Goal: Check status: Check status

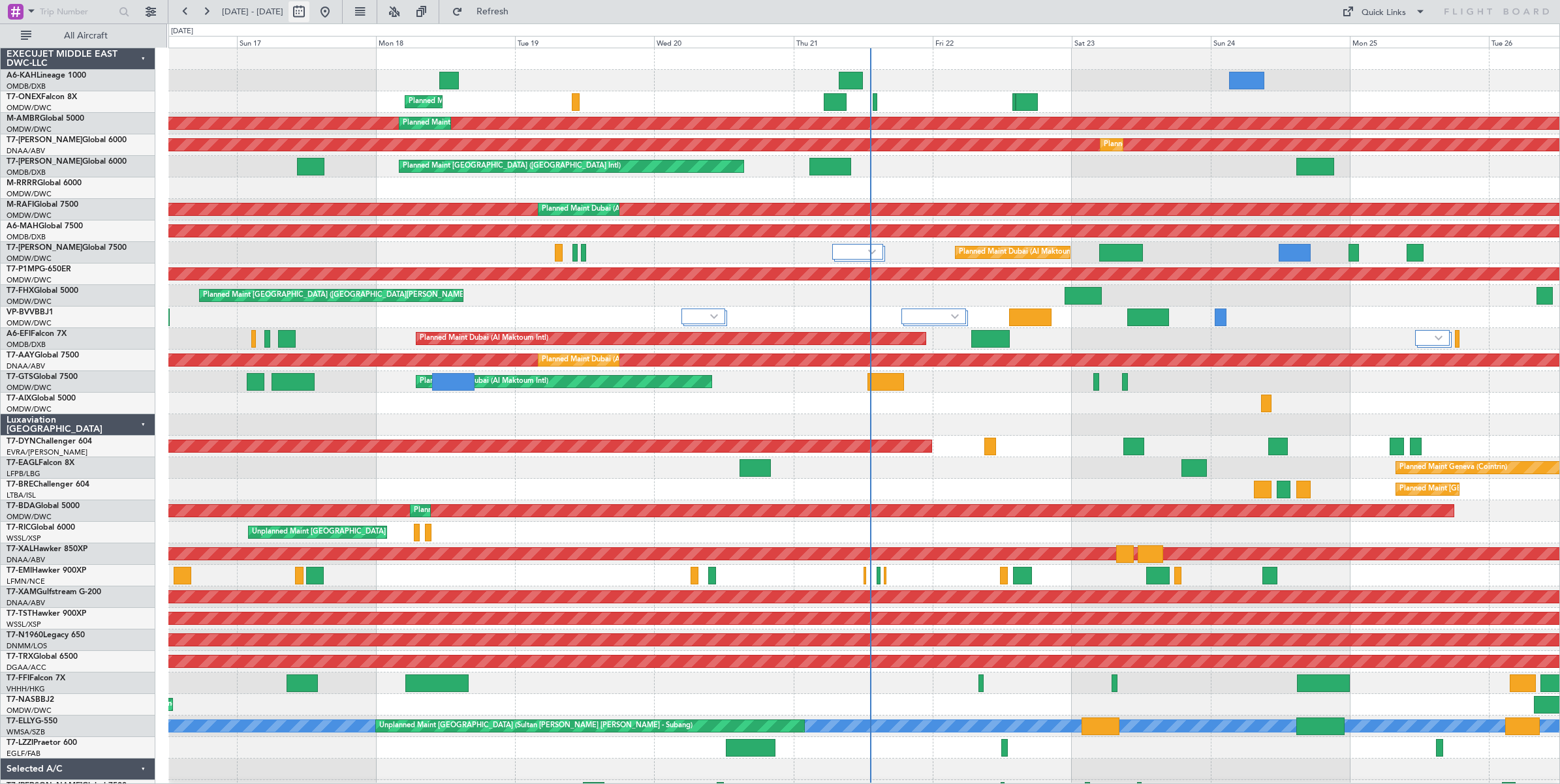
click at [310, 13] on button at bounding box center [299, 12] width 21 height 21
select select "8"
select select "2025"
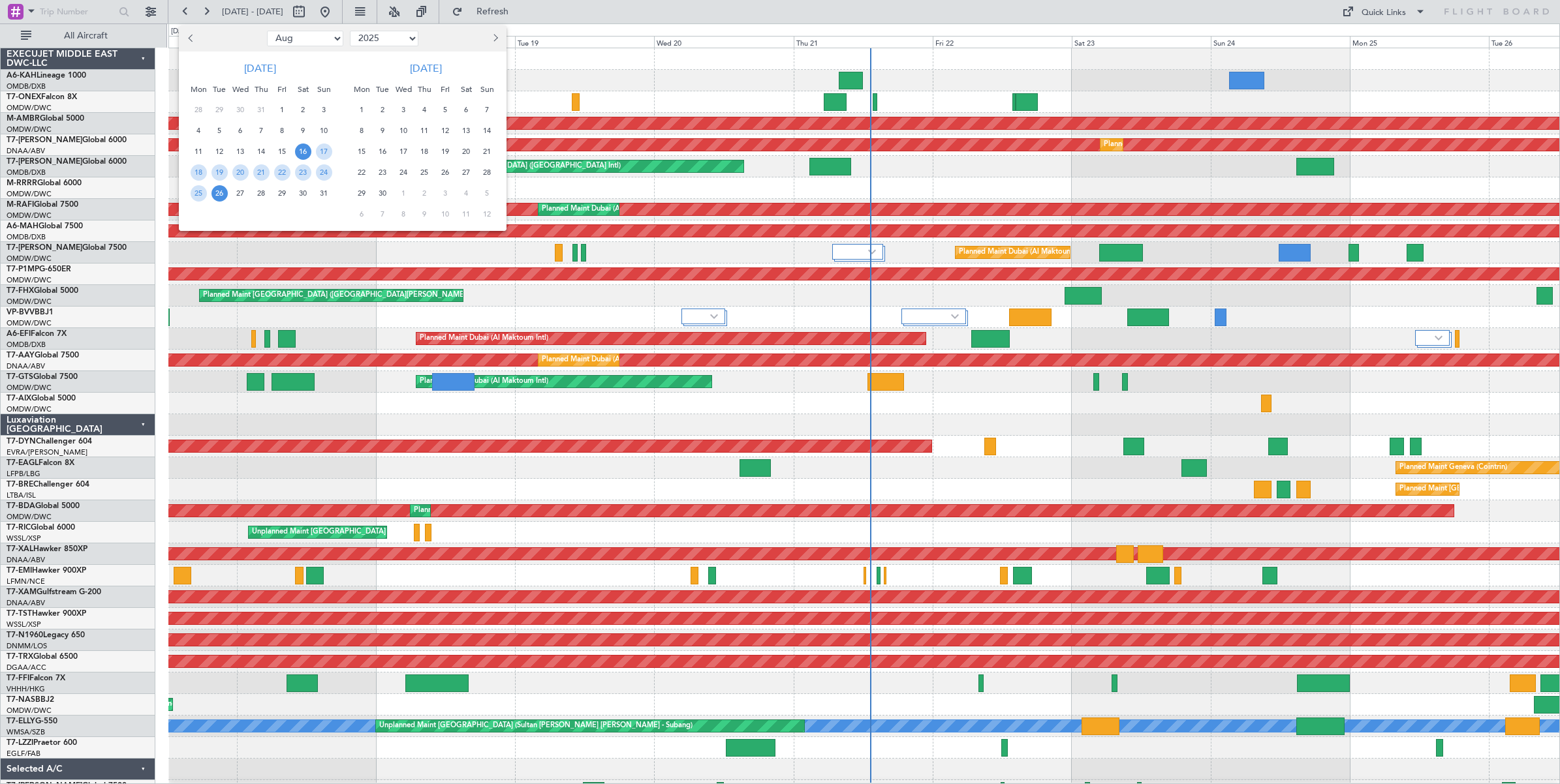
click at [299, 194] on span "30" at bounding box center [303, 193] width 16 height 16
click at [298, 194] on span "30" at bounding box center [303, 193] width 16 height 16
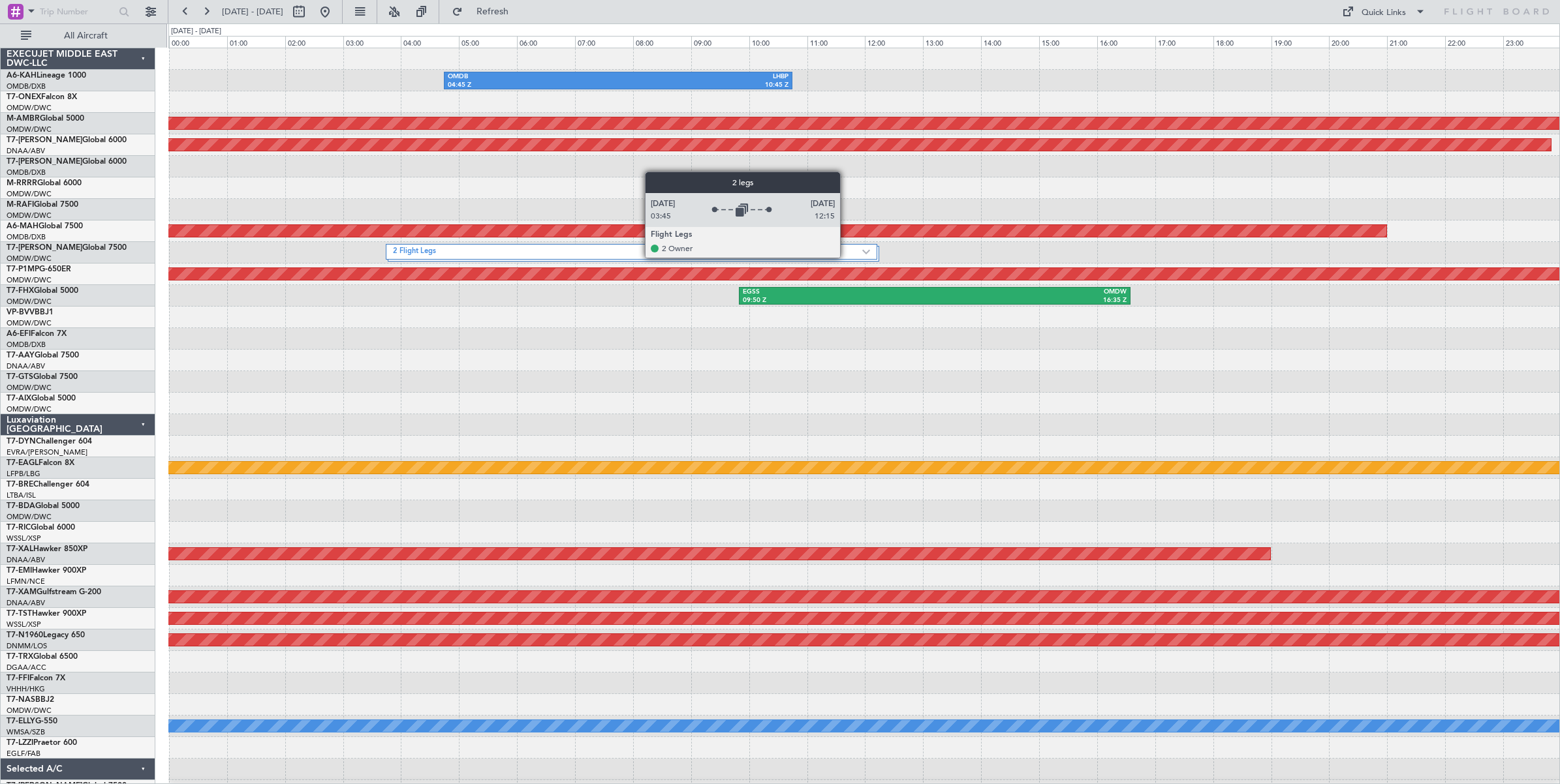
click at [847, 257] on div "2 Flight Legs" at bounding box center [631, 252] width 491 height 15
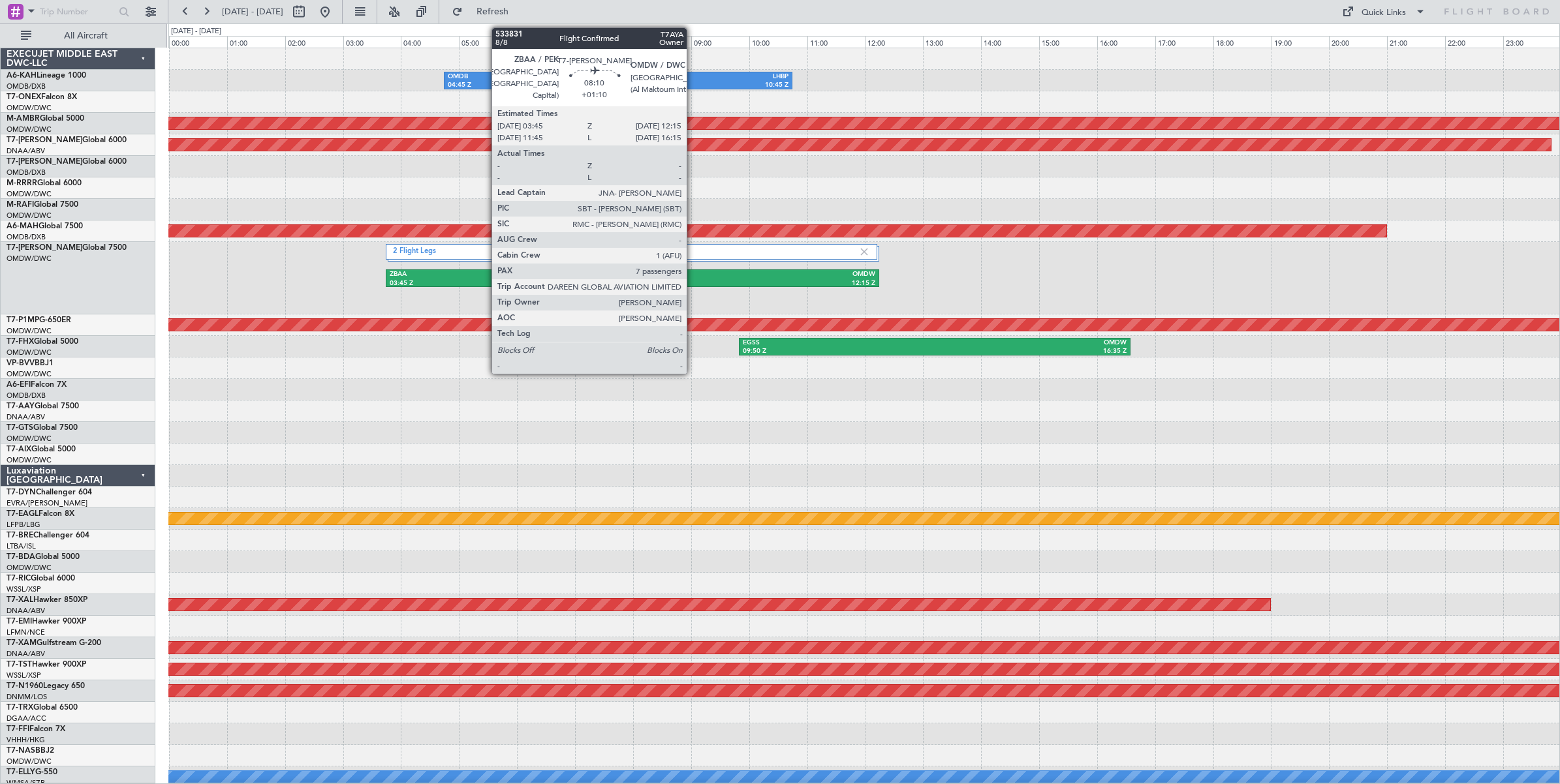
click at [693, 278] on div "OMDW" at bounding box center [754, 275] width 243 height 10
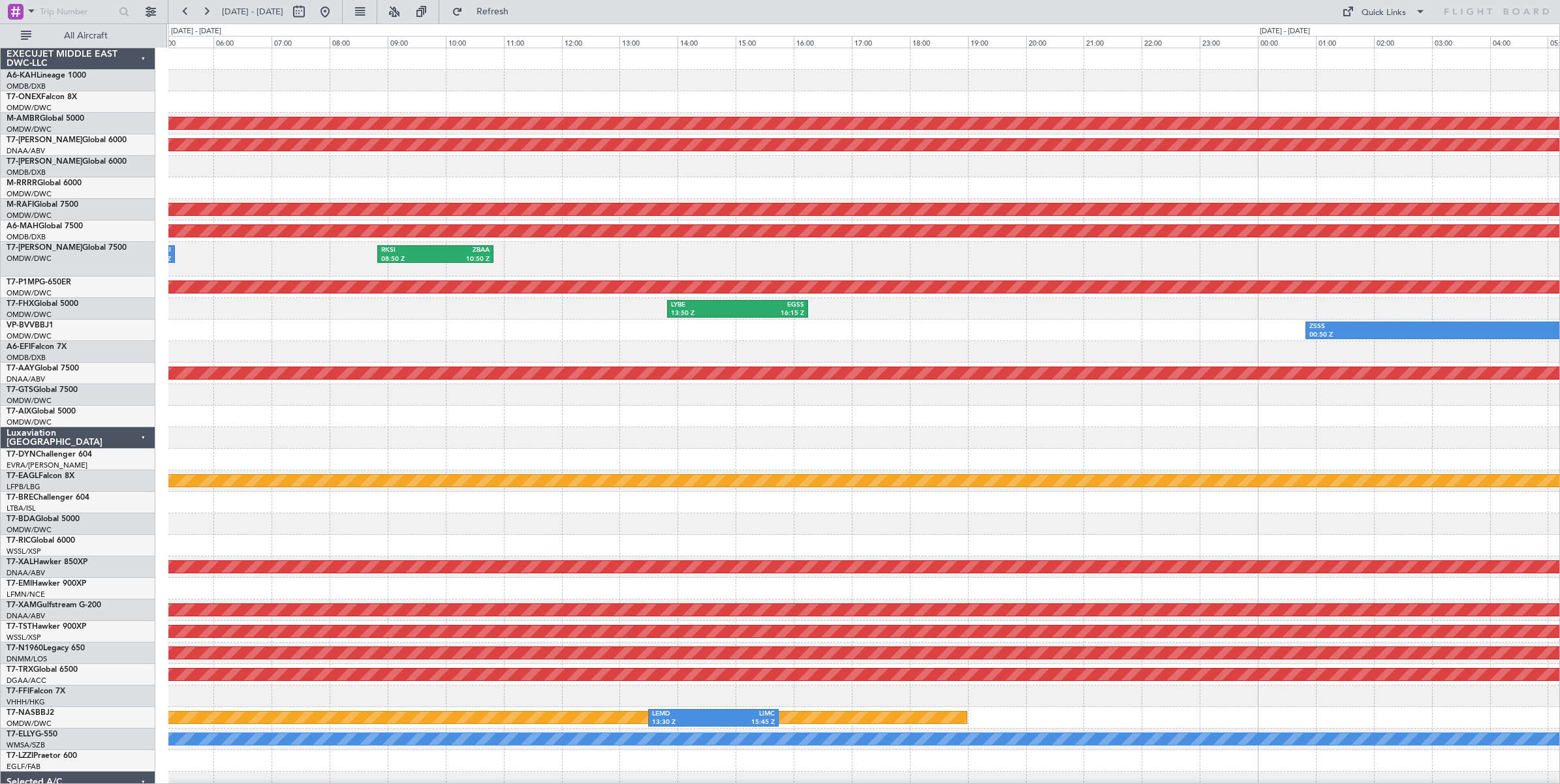
click at [1094, 271] on div "RKSI 08:50 Z ZBAA 10:50 Z ZSPD 03:50 Z RKSI 05:20 Z" at bounding box center [863, 259] width 1391 height 35
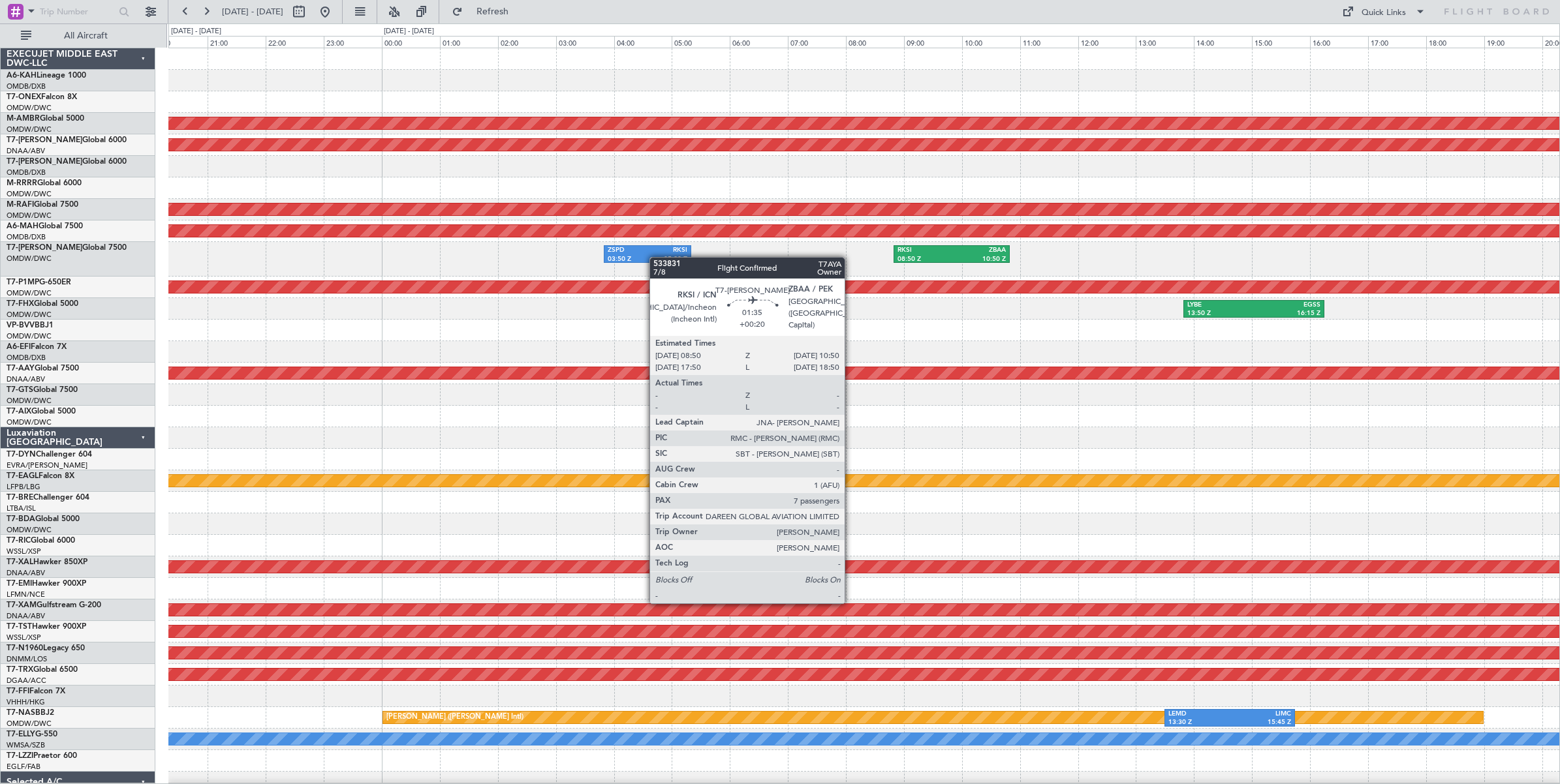
scroll to position [7, 0]
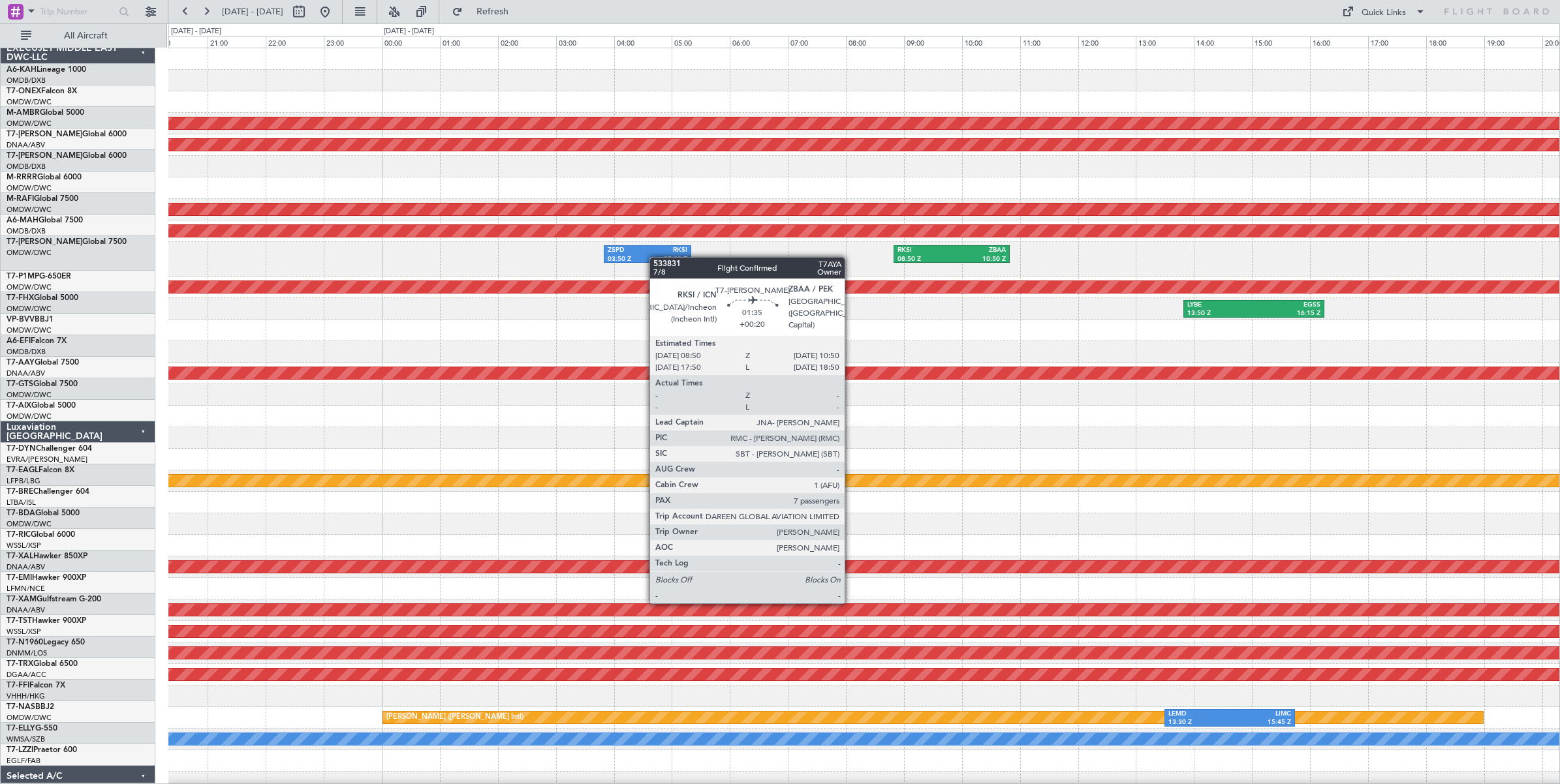
click at [1229, 245] on div "RKSI 08:50 Z ZBAA 10:50 Z ZSPD 03:50 Z RKSI 05:20 Z" at bounding box center [863, 259] width 1391 height 35
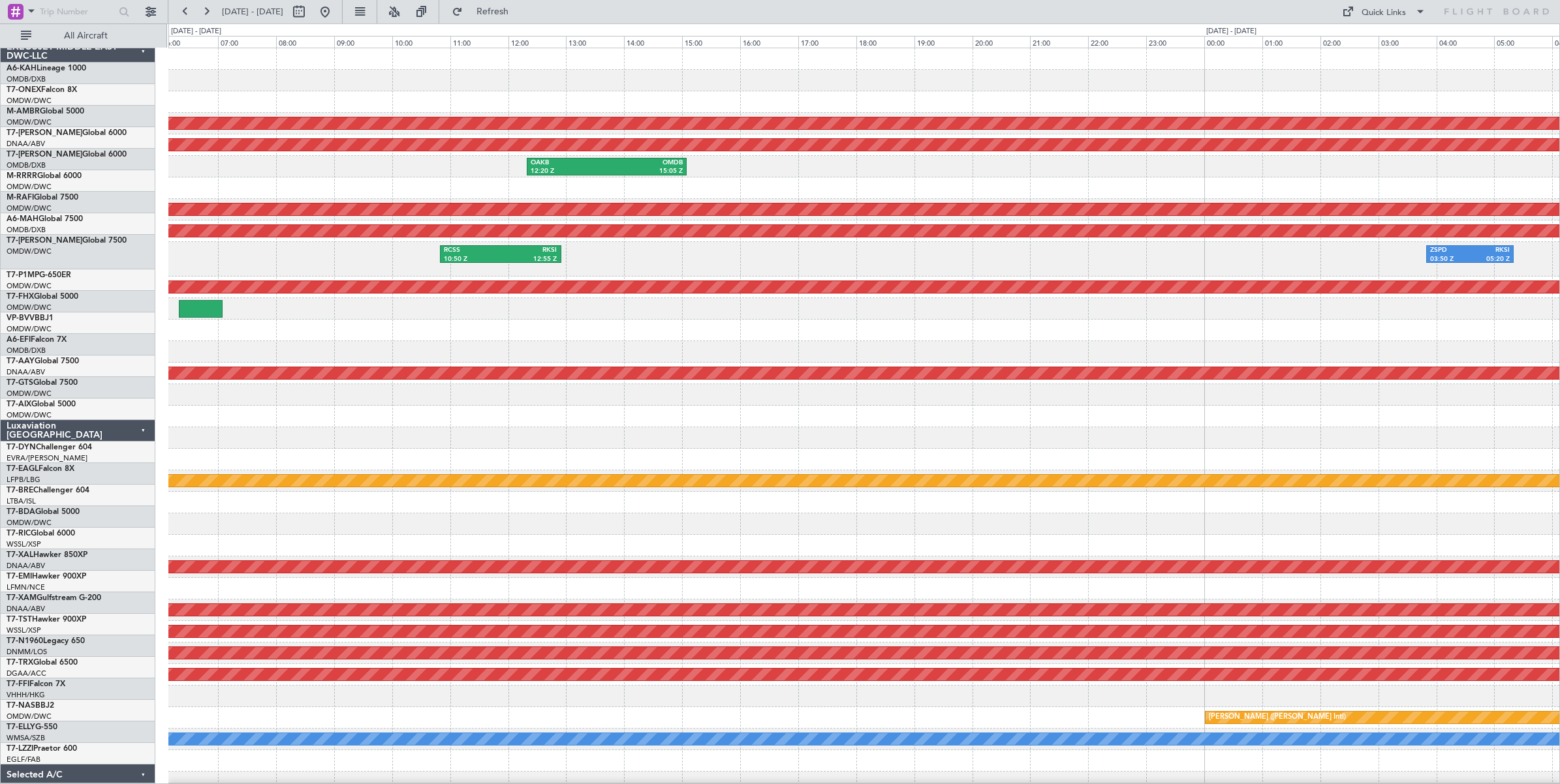
scroll to position [0, 0]
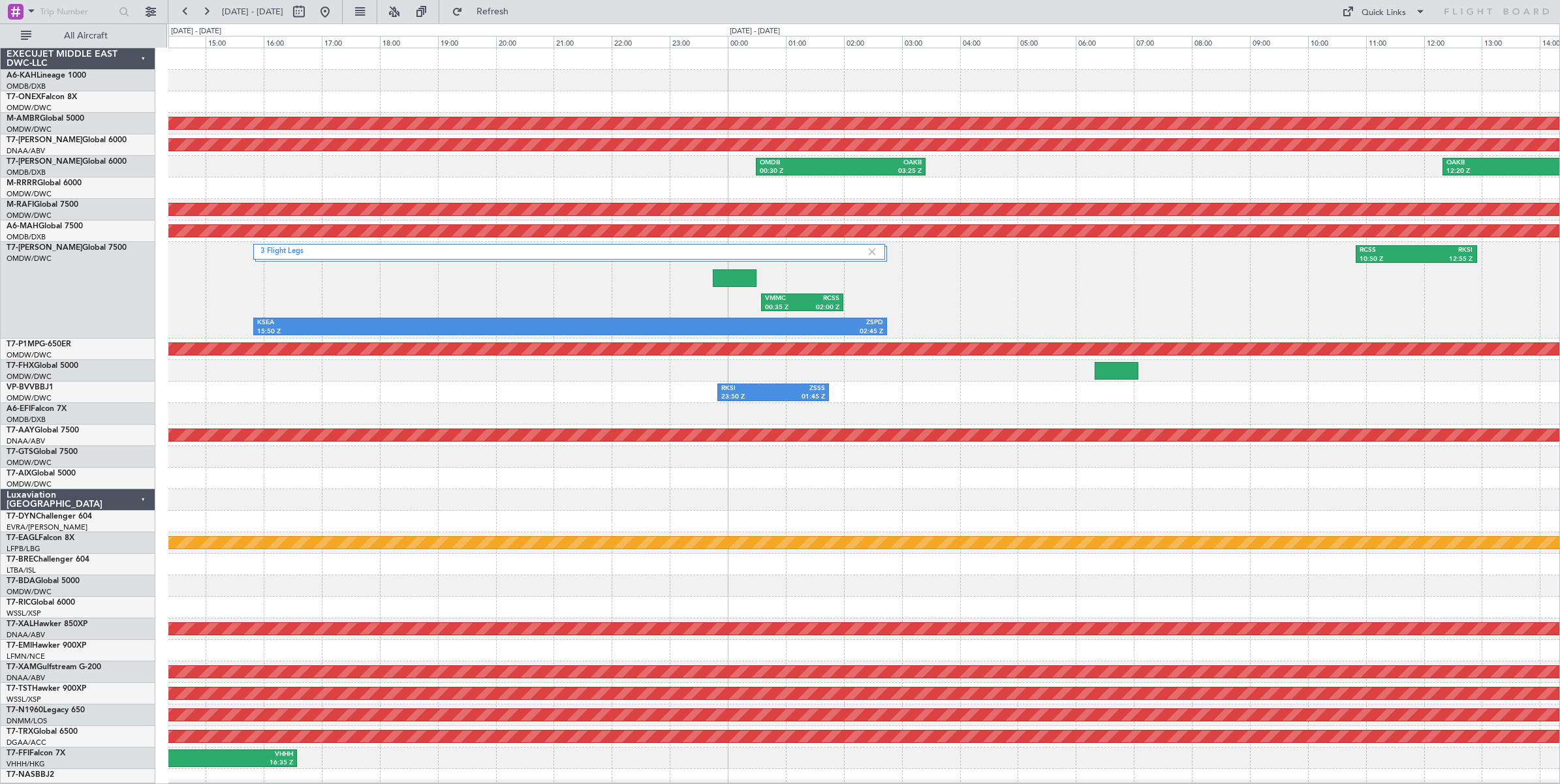
click at [800, 305] on div "RCSS 10:50 Z RKSI 12:55 Z KSEA 15:50 Z ZSPD 02:45 Z 3 Flight Legs VMMC 00:35 Z …" at bounding box center [863, 290] width 1391 height 97
